Goal: Use online tool/utility: Utilize a website feature to perform a specific function

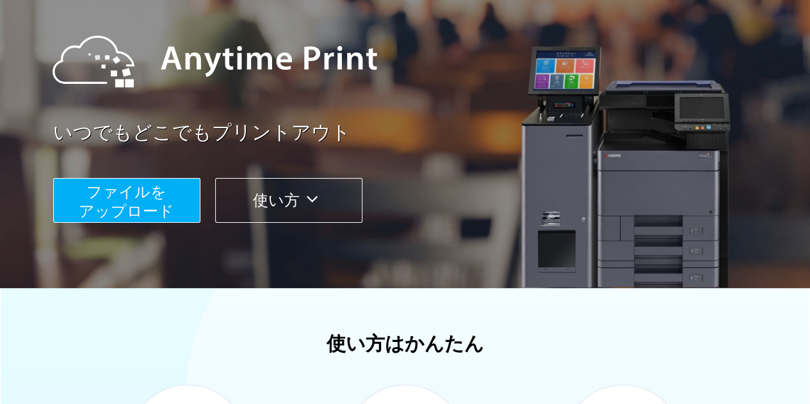
click at [111, 200] on span "ファイルを ​​アップロード" at bounding box center [126, 201] width 95 height 36
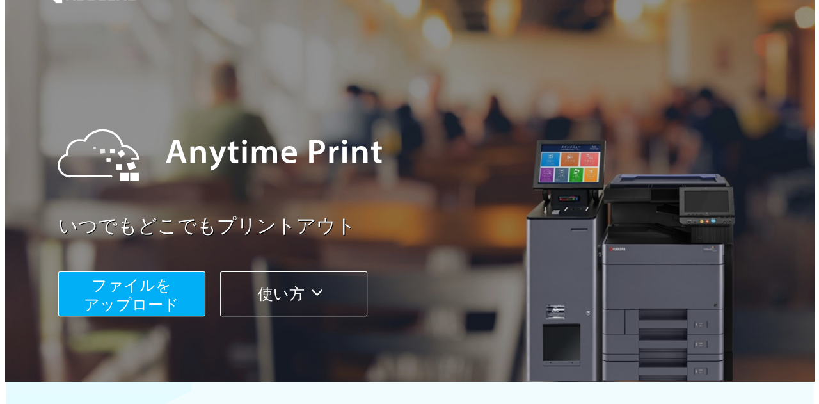
scroll to position [128, 0]
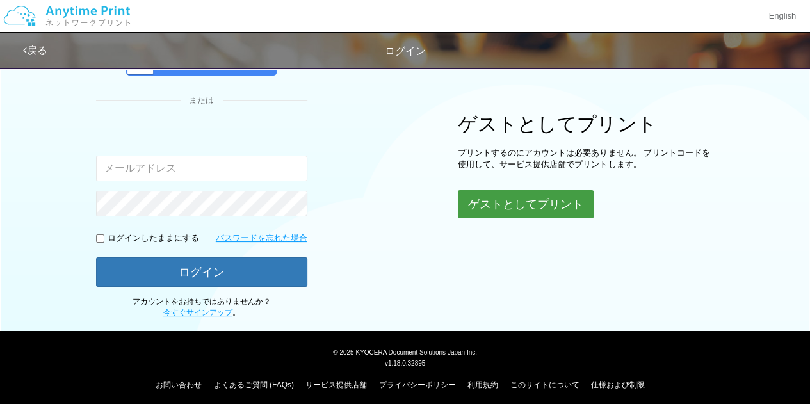
click at [501, 204] on button "ゲストとしてプリント" at bounding box center [526, 204] width 136 height 28
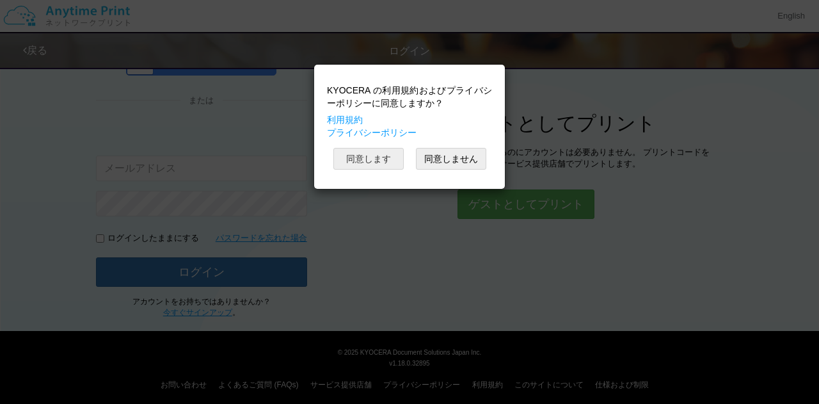
click at [378, 151] on button "同意します" at bounding box center [369, 159] width 70 height 22
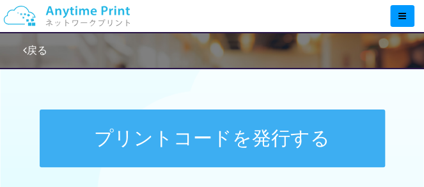
scroll to position [679, 0]
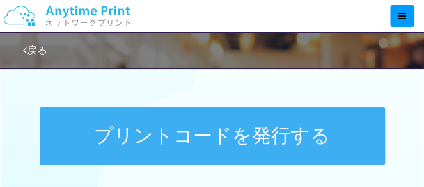
click at [229, 141] on button "プリントコードを発行する" at bounding box center [213, 136] width 346 height 58
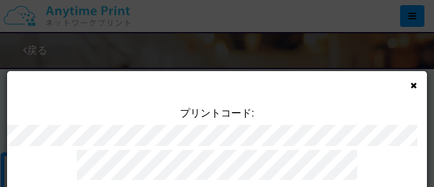
scroll to position [64, 0]
